Goal: Task Accomplishment & Management: Manage account settings

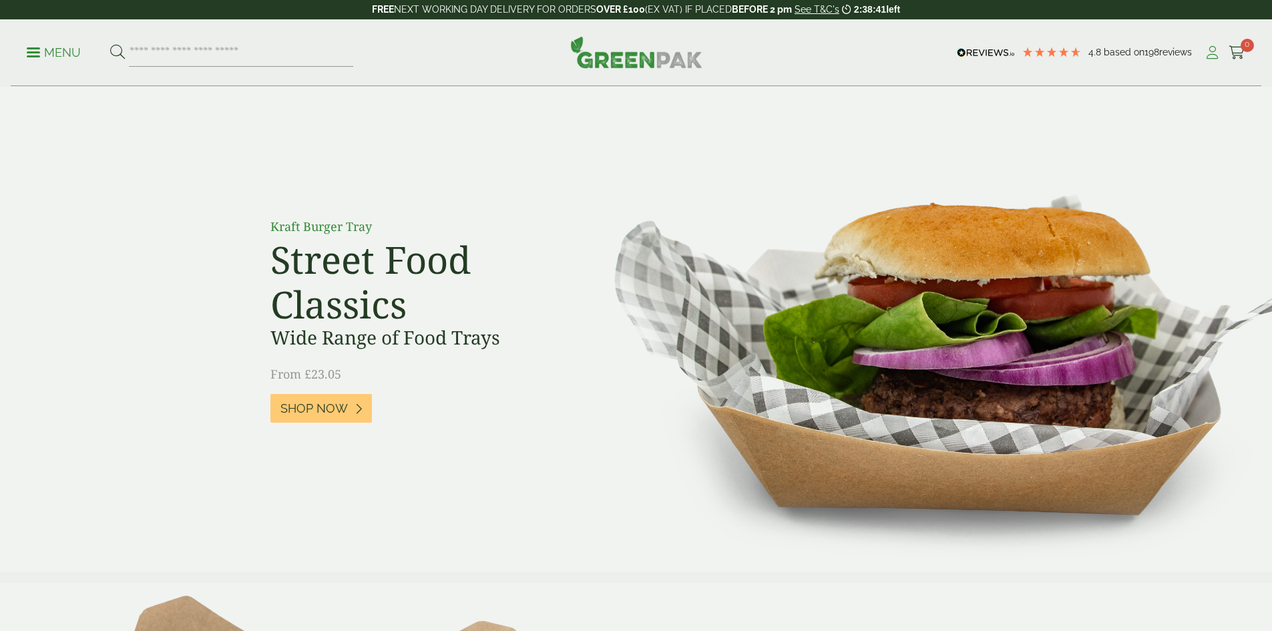
click at [1204, 52] on icon at bounding box center [1212, 52] width 17 height 13
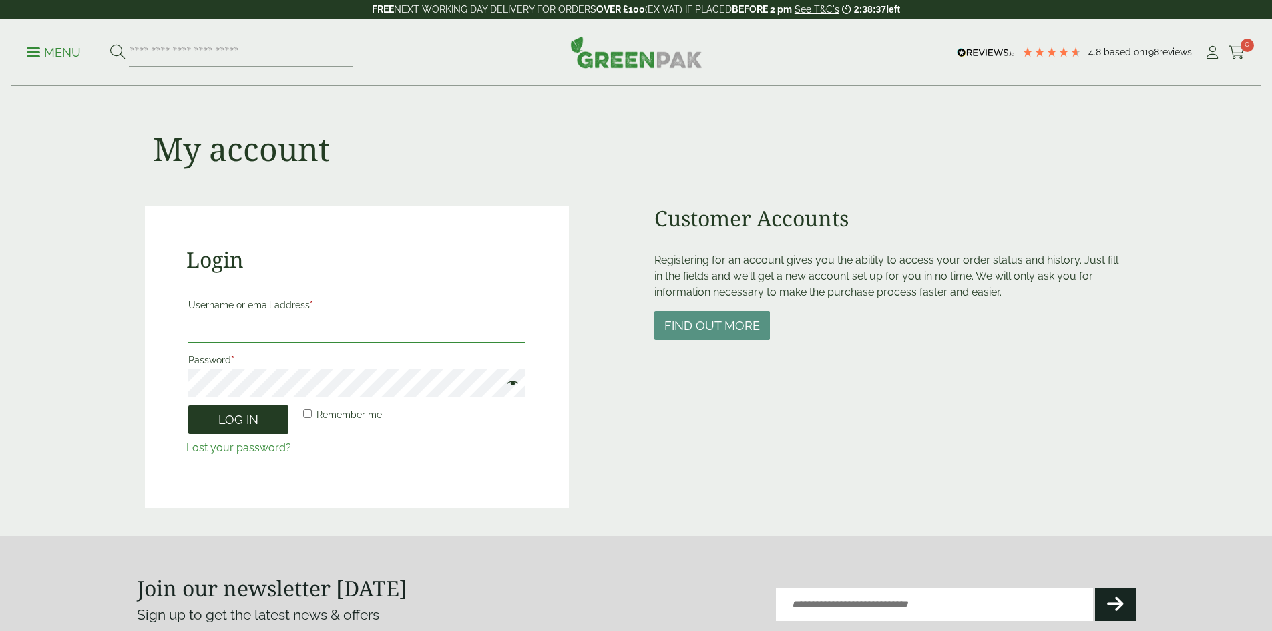
type input "**********"
click at [249, 425] on button "Log in" at bounding box center [238, 419] width 100 height 29
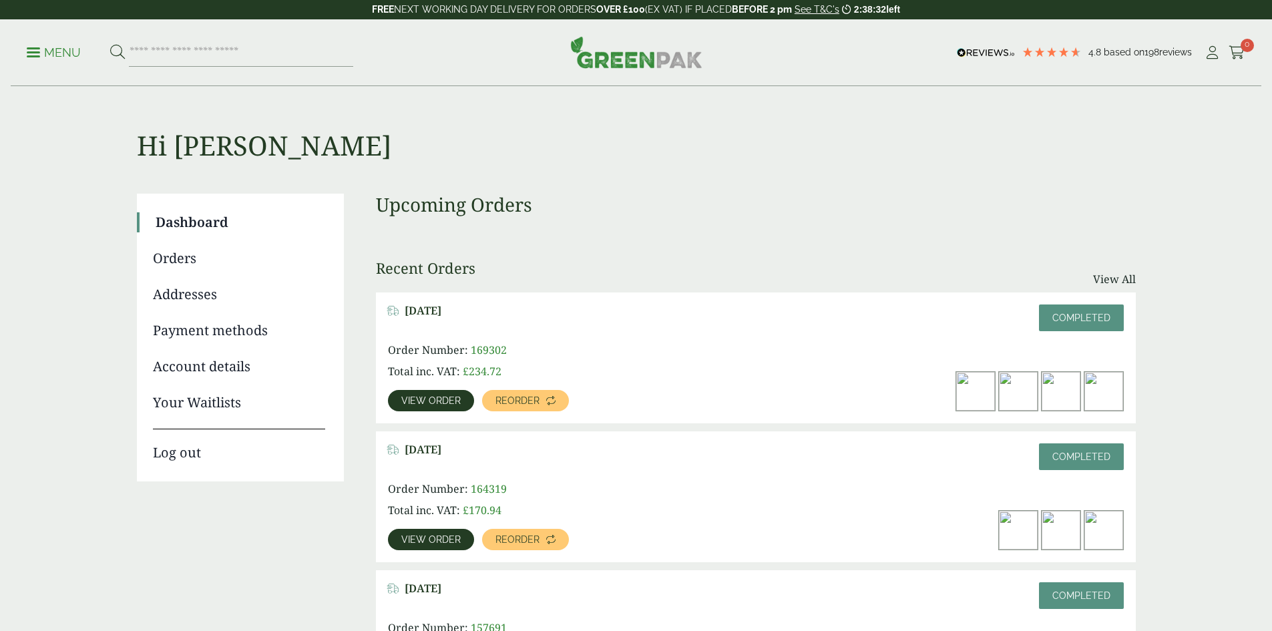
click at [194, 288] on link "Addresses" at bounding box center [239, 294] width 172 height 20
click at [184, 256] on link "Orders" at bounding box center [239, 258] width 172 height 20
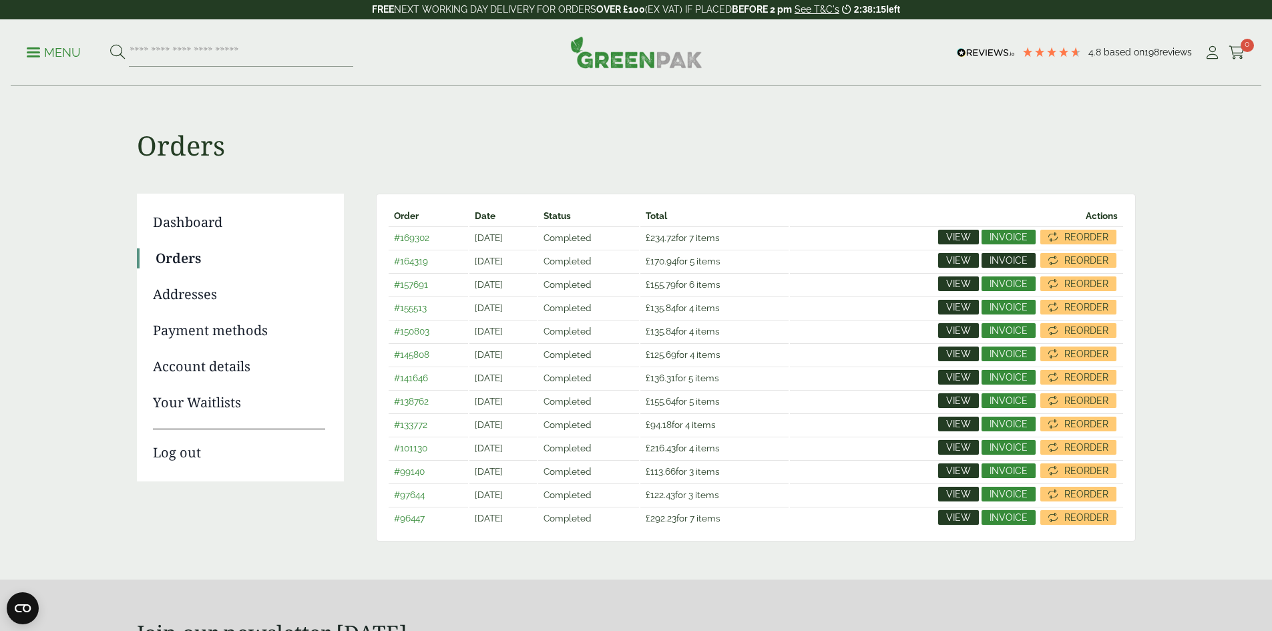
click at [1004, 258] on span "Invoice" at bounding box center [1009, 260] width 38 height 9
click at [998, 280] on span "Invoice" at bounding box center [1009, 283] width 38 height 9
